Goal: Use online tool/utility: Utilize a website feature to perform a specific function

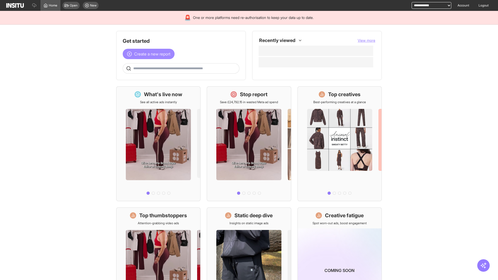
click at [150, 54] on span "Create a new report" at bounding box center [152, 54] width 36 height 6
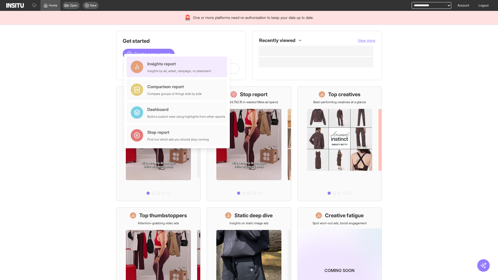
click at [178, 67] on div "Insights report Insights by ad, adset, campaign, or placement" at bounding box center [179, 67] width 64 height 12
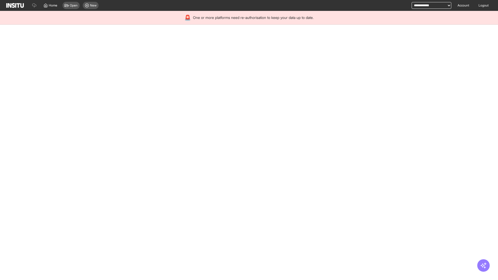
select select "**"
